Goal: Task Accomplishment & Management: Complete application form

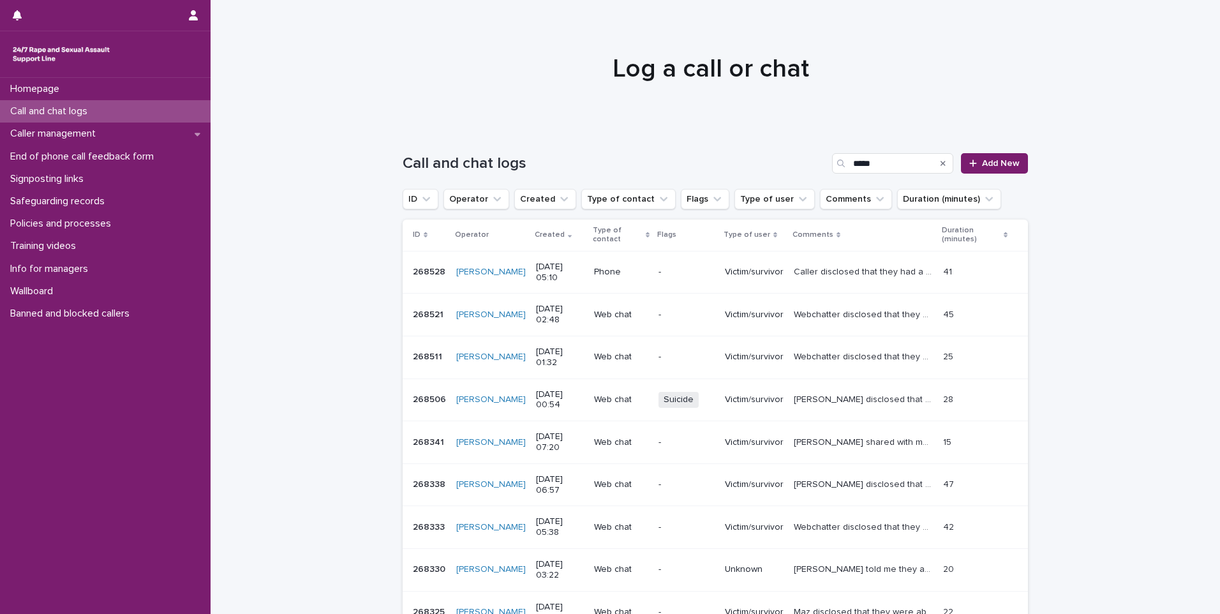
scroll to position [64, 0]
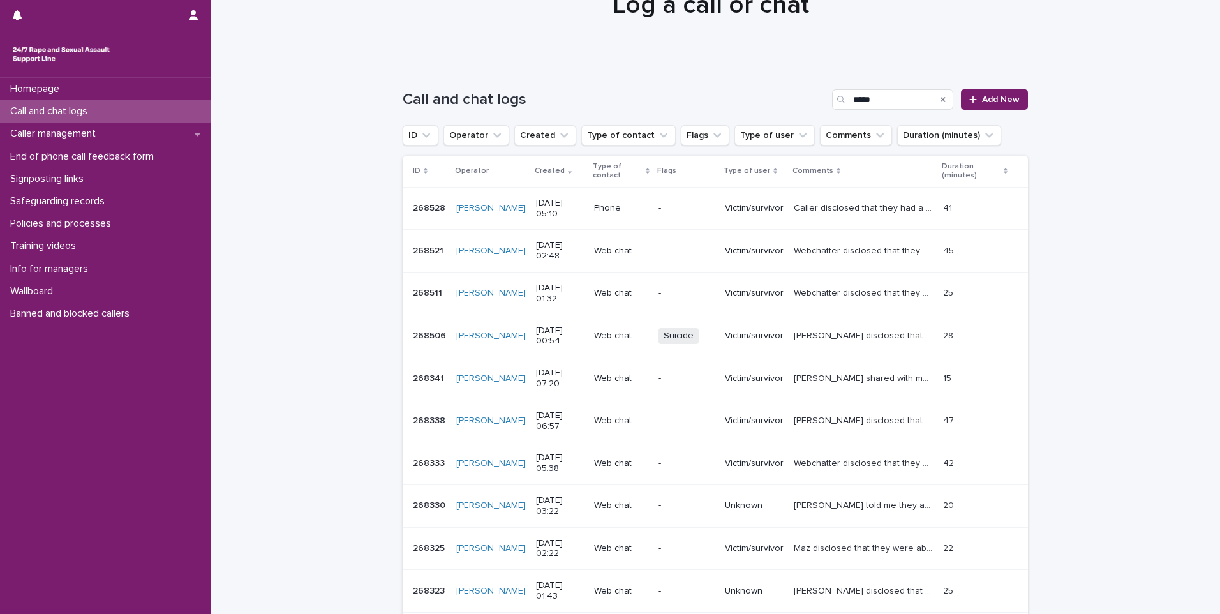
click at [940, 98] on icon "Search" at bounding box center [942, 99] width 5 height 5
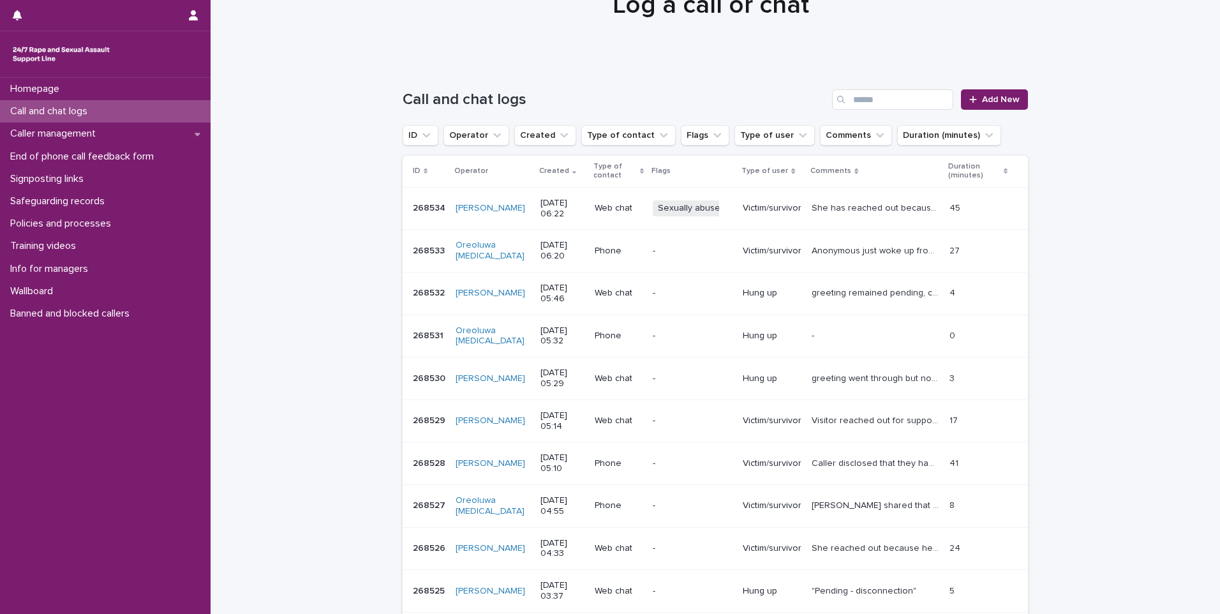
click at [788, 210] on p "Victim/survivor" at bounding box center [771, 208] width 59 height 11
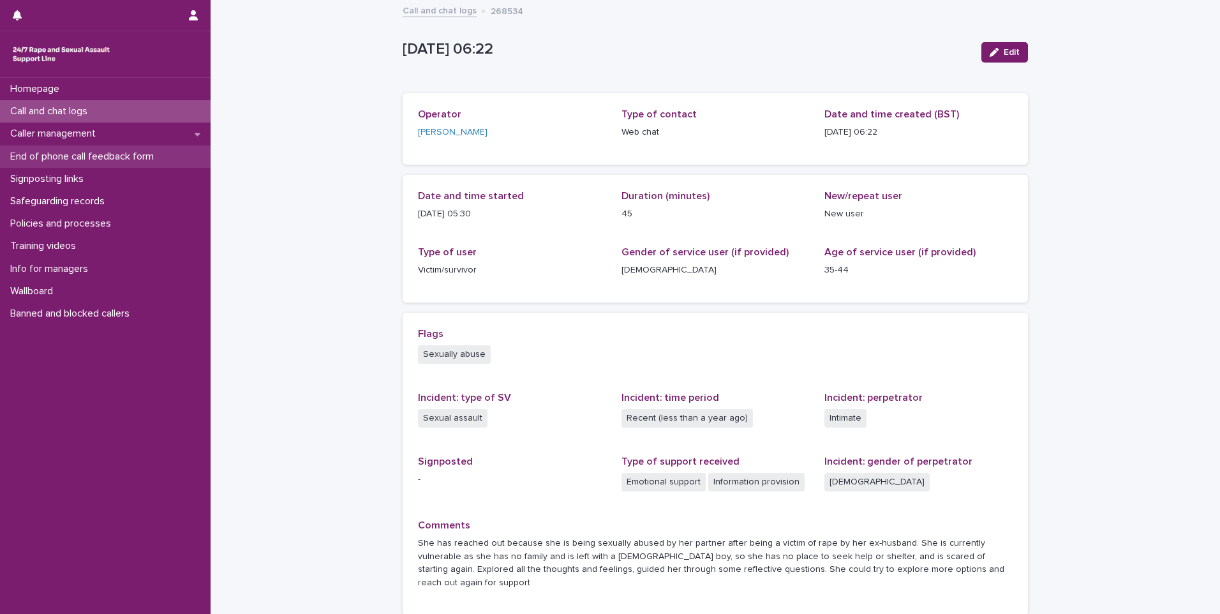
click at [79, 158] on p "End of phone call feedback form" at bounding box center [84, 157] width 159 height 12
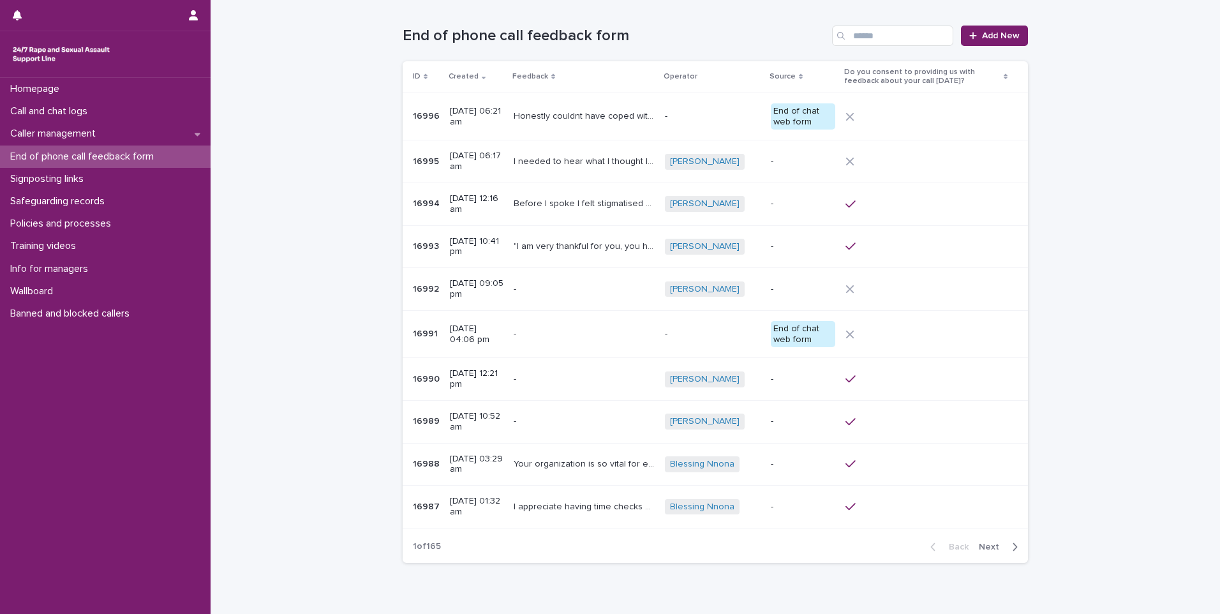
click at [779, 165] on td "-" at bounding box center [802, 161] width 75 height 43
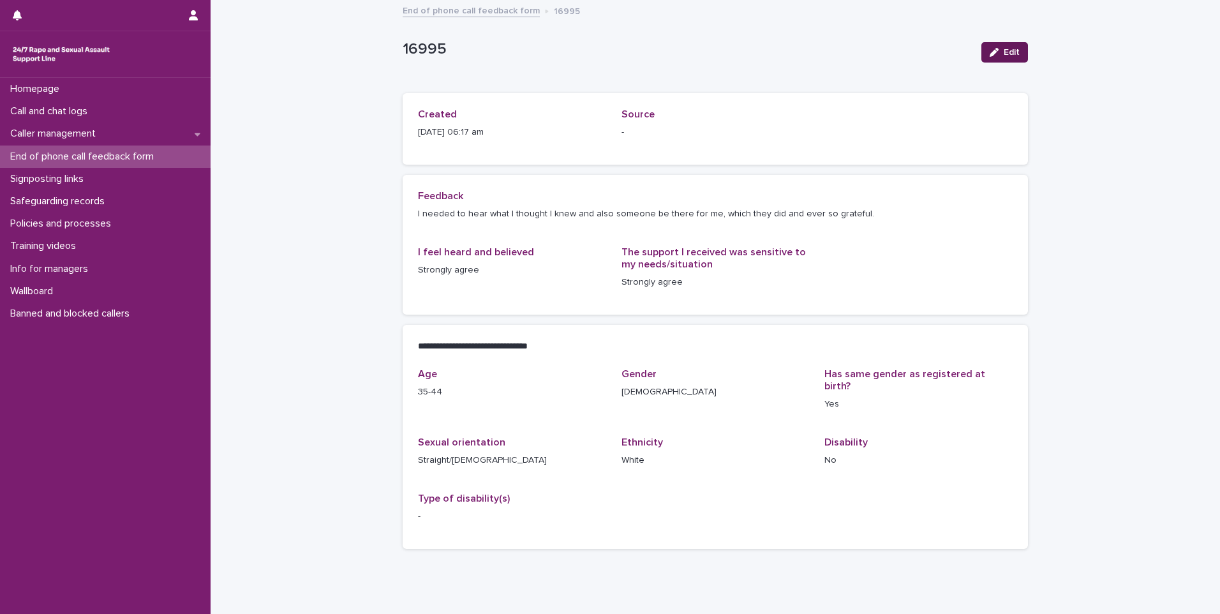
click at [1012, 54] on span "Edit" at bounding box center [1011, 52] width 16 height 9
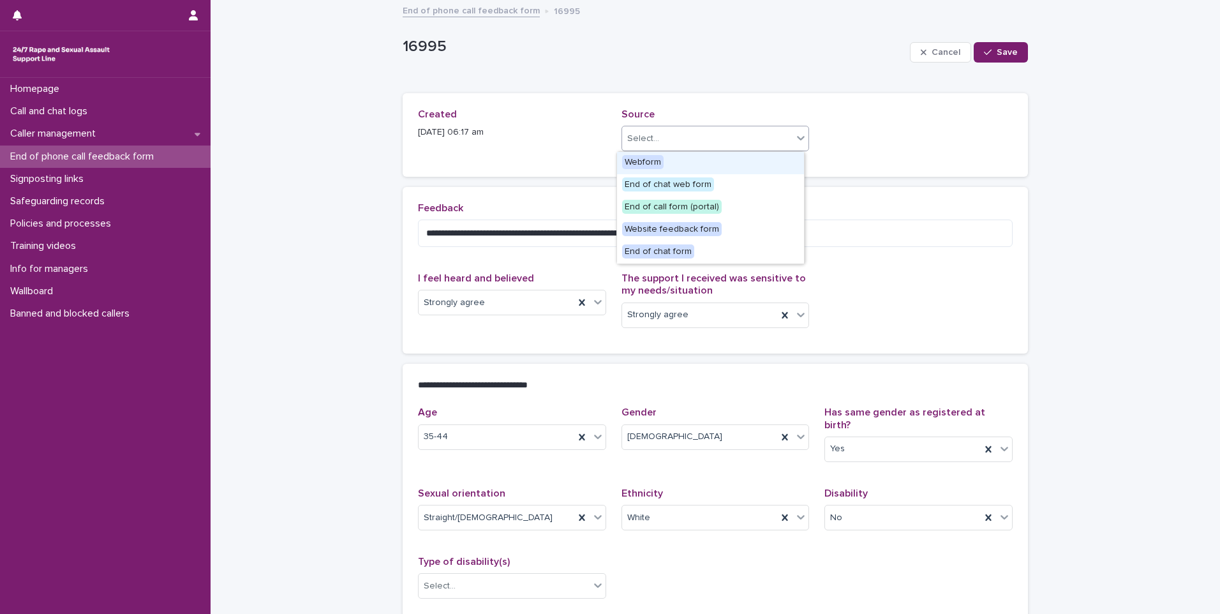
drag, startPoint x: 749, startPoint y: 142, endPoint x: 744, endPoint y: 152, distance: 11.4
click at [741, 161] on body "Homepage Call and chat logs Caller management End of phone call feedback form S…" at bounding box center [610, 307] width 1220 height 614
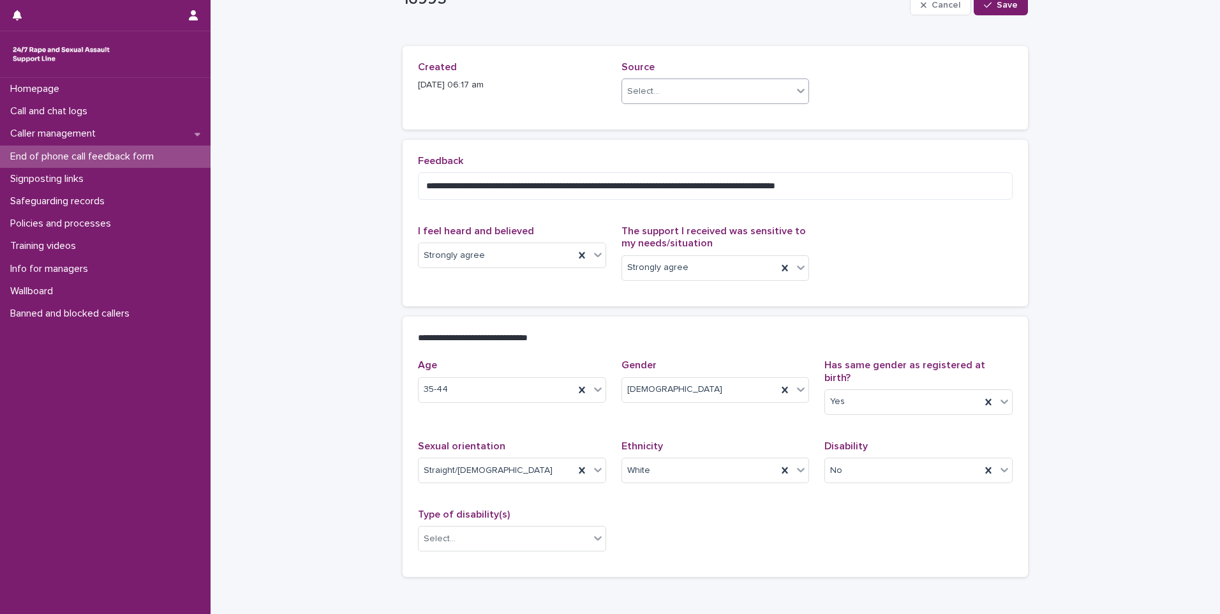
scroll to position [108, 0]
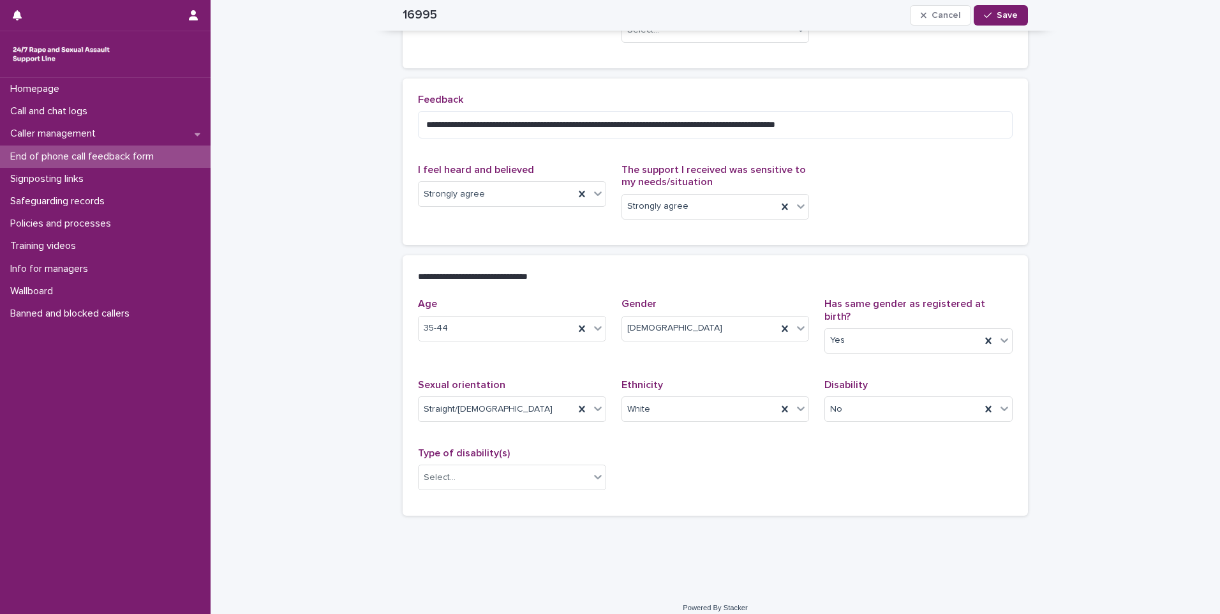
click at [779, 473] on div "Age [DEMOGRAPHIC_DATA] Gender [DEMOGRAPHIC_DATA] Has same gender as registered …" at bounding box center [715, 399] width 594 height 202
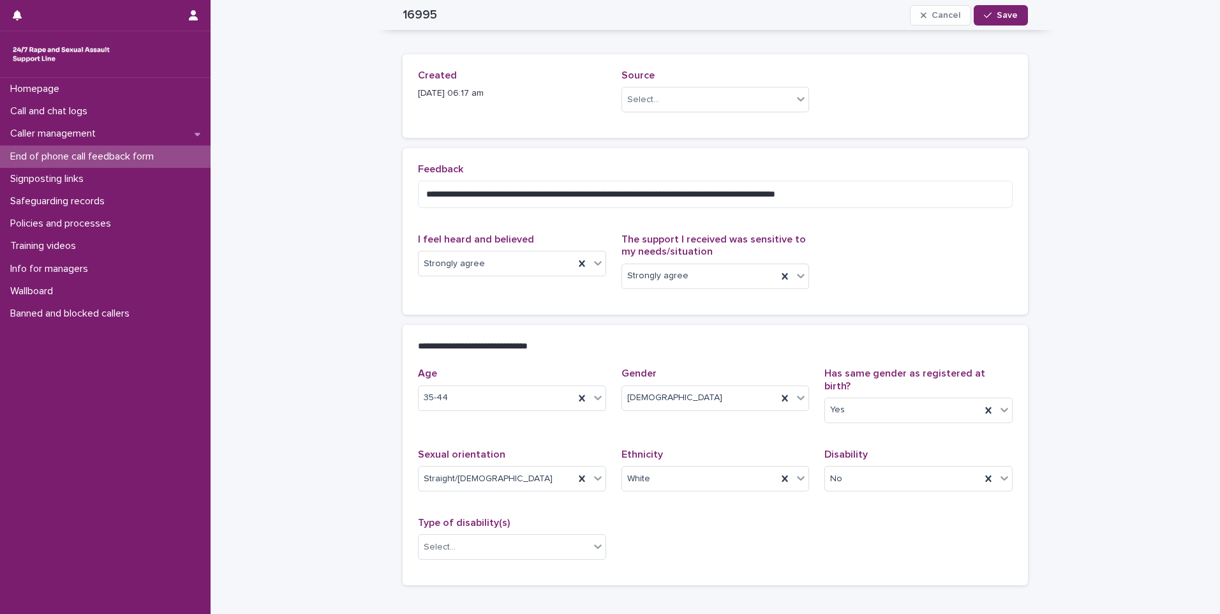
scroll to position [0, 0]
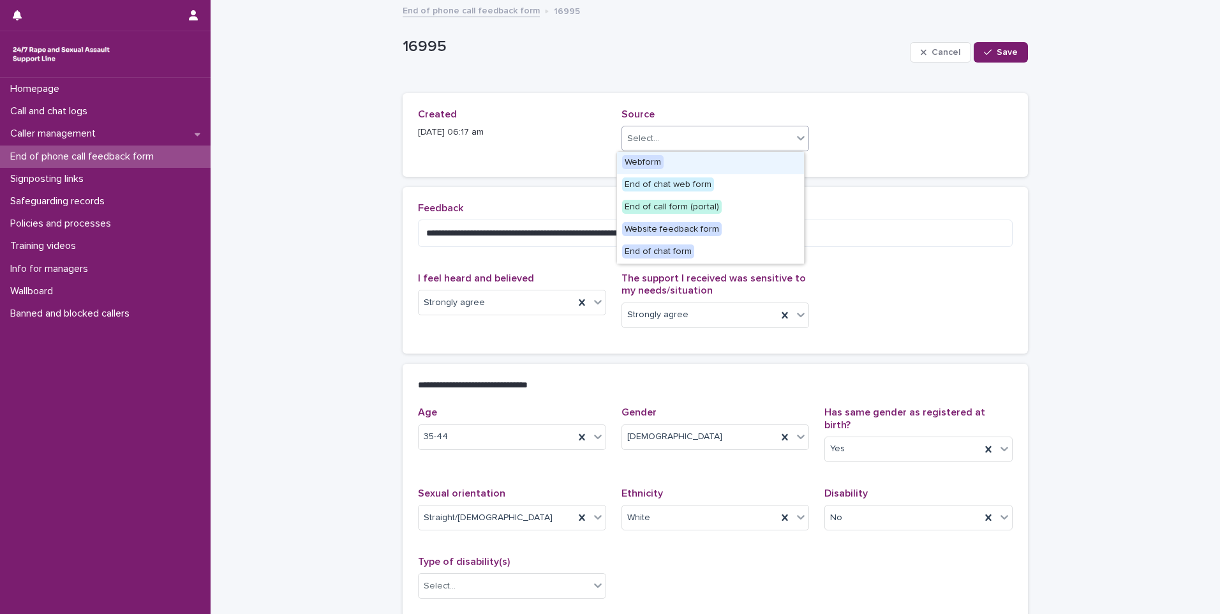
drag, startPoint x: 682, startPoint y: 135, endPoint x: 679, endPoint y: 142, distance: 7.4
click at [677, 147] on div "Select..." at bounding box center [707, 138] width 171 height 21
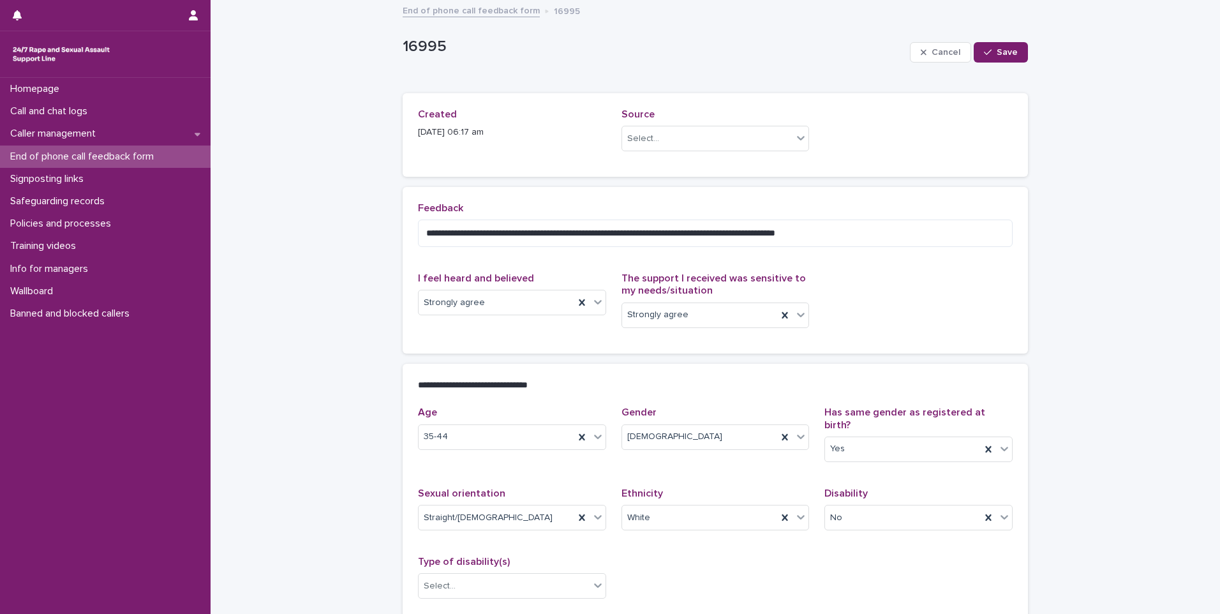
drag, startPoint x: 377, startPoint y: 459, endPoint x: 386, endPoint y: 452, distance: 11.4
click at [370, 466] on div "**********" at bounding box center [714, 349] width 1009 height 696
click at [707, 143] on div "Select..." at bounding box center [707, 138] width 171 height 21
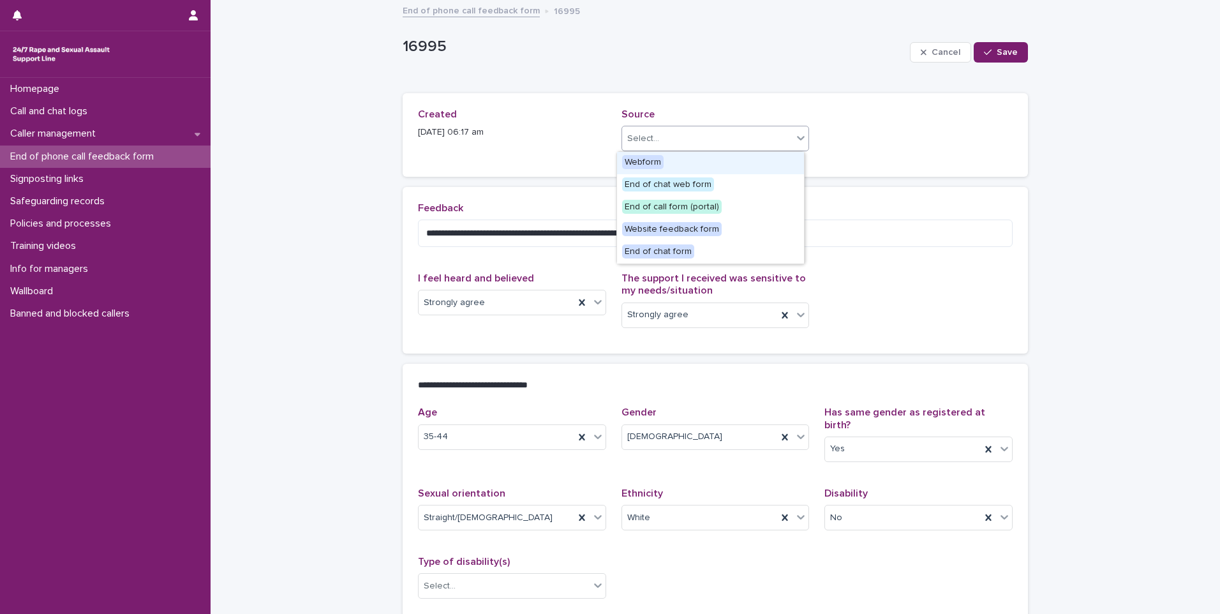
click at [751, 135] on div "Select..." at bounding box center [707, 138] width 171 height 21
click at [670, 188] on span "End of chat web form" at bounding box center [668, 184] width 92 height 14
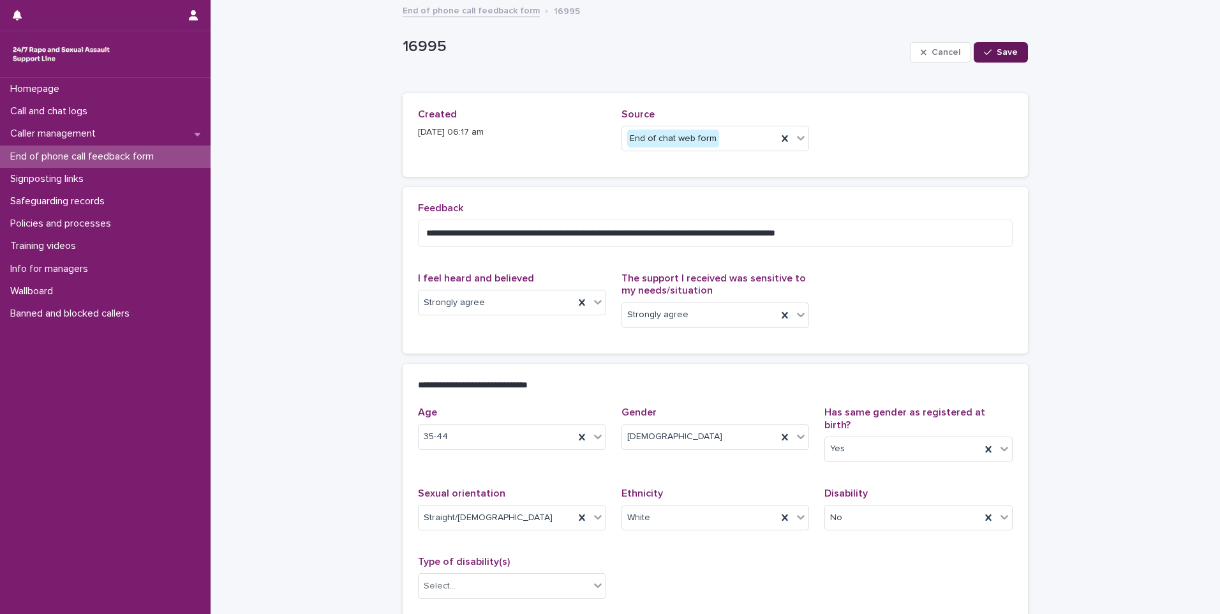
click at [996, 52] on span "Save" at bounding box center [1006, 52] width 21 height 9
